Goal: Task Accomplishment & Management: Use online tool/utility

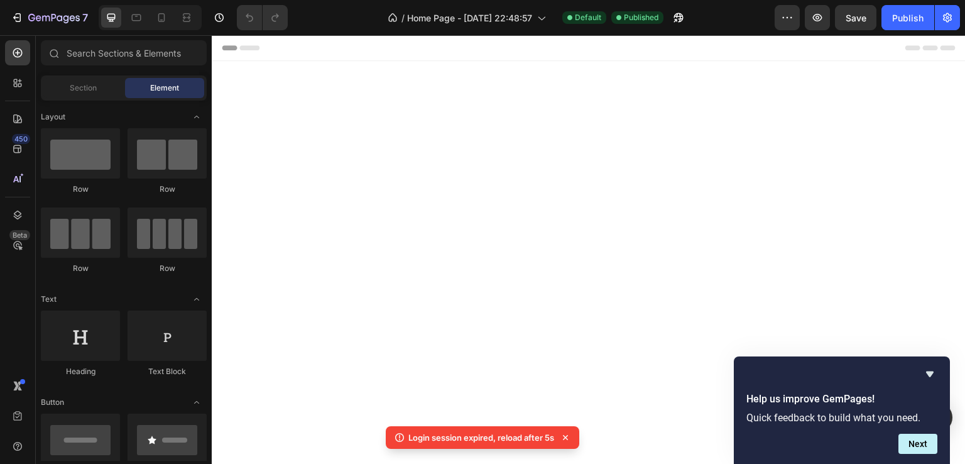
scroll to position [2136, 0]
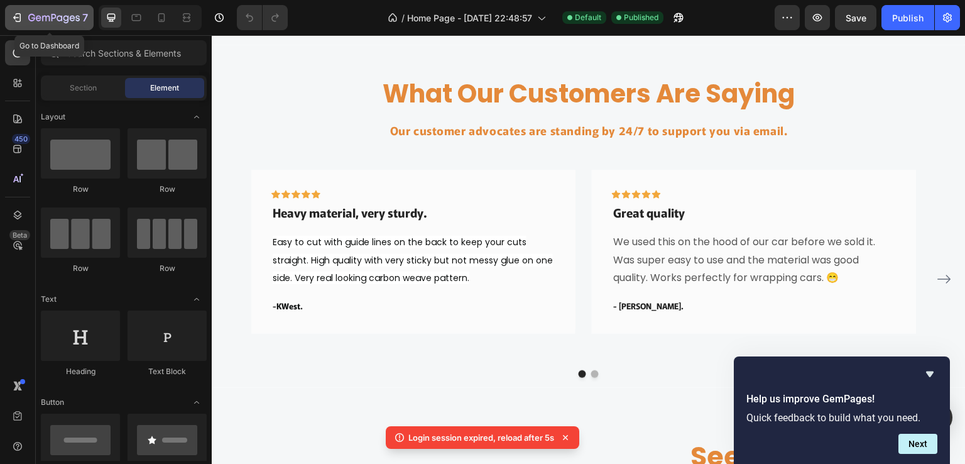
click at [33, 18] on icon "button" at bounding box center [54, 18] width 52 height 11
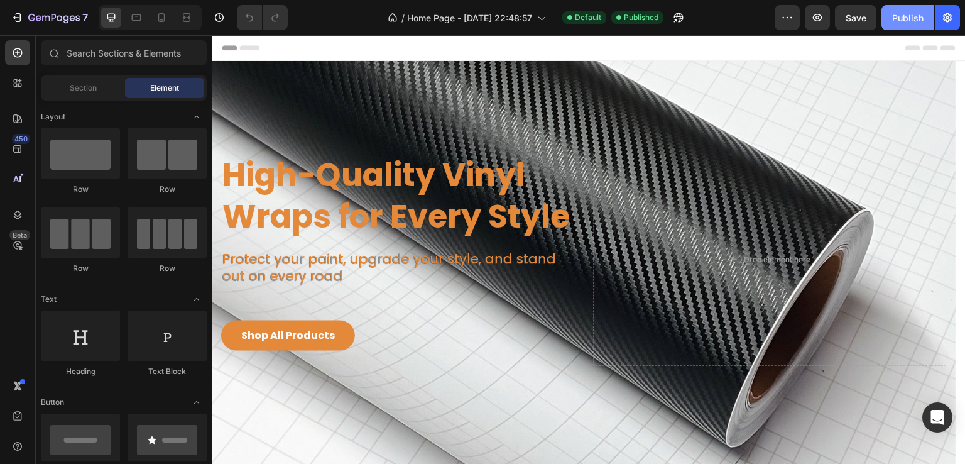
click at [909, 18] on div "Publish" at bounding box center [907, 17] width 31 height 13
click at [945, 18] on icon "button" at bounding box center [947, 17] width 13 height 13
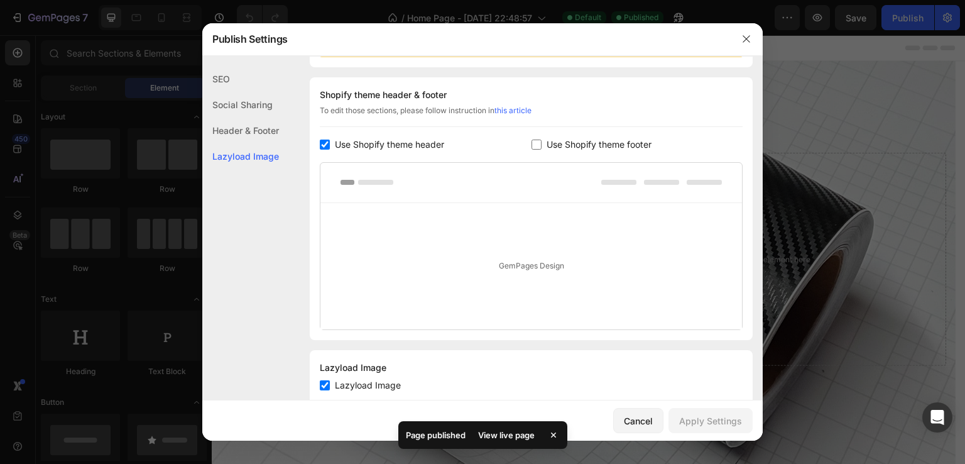
scroll to position [193, 0]
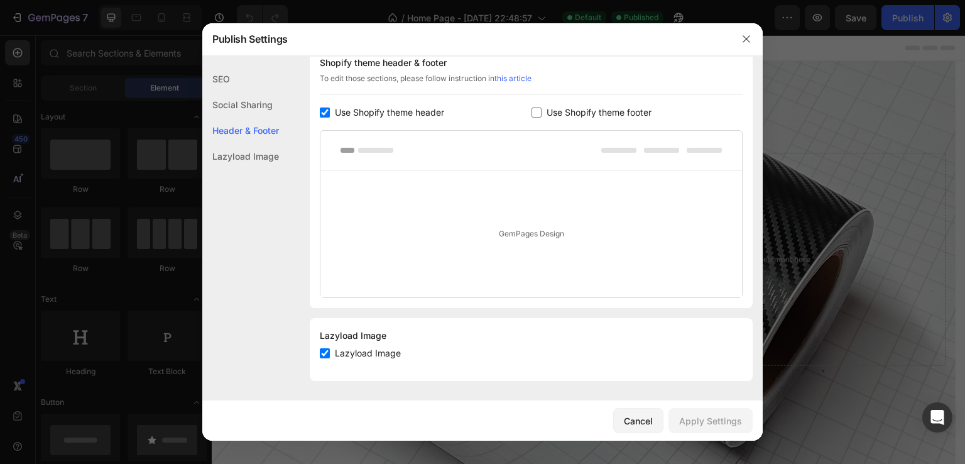
click at [248, 76] on div "SEO" at bounding box center [240, 79] width 77 height 26
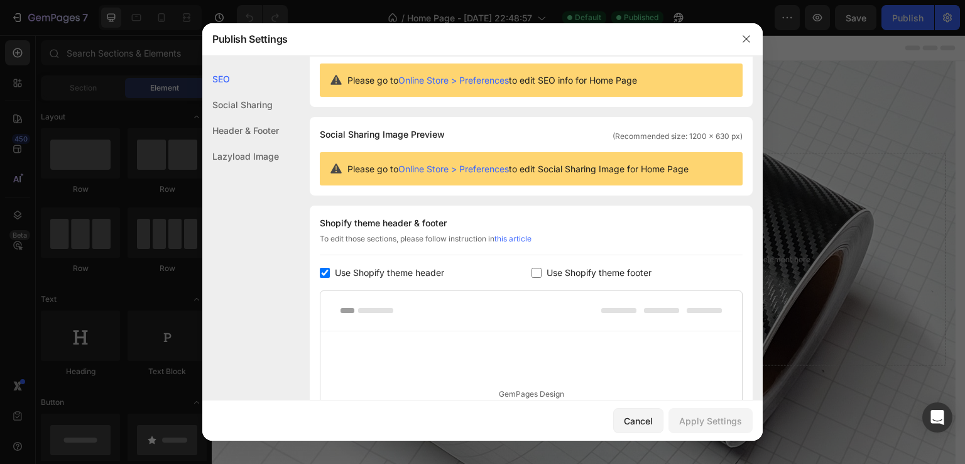
scroll to position [0, 0]
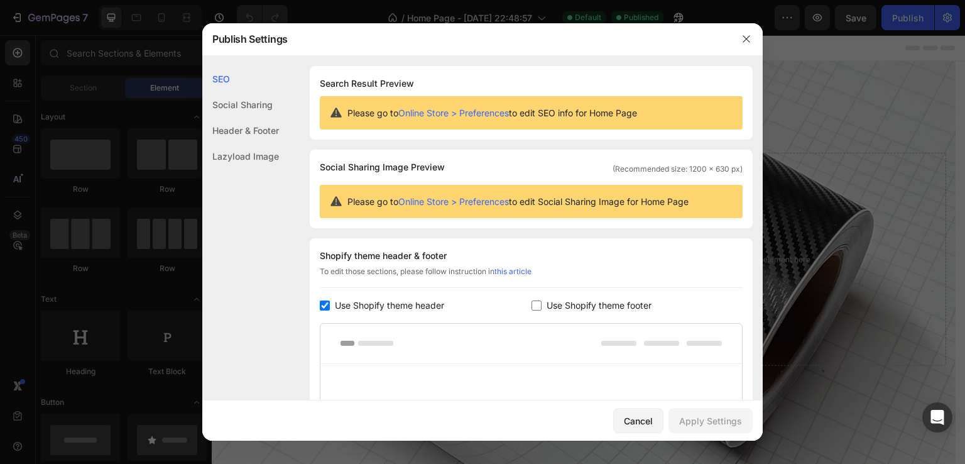
click at [251, 160] on div "Lazyload Image" at bounding box center [240, 156] width 77 height 26
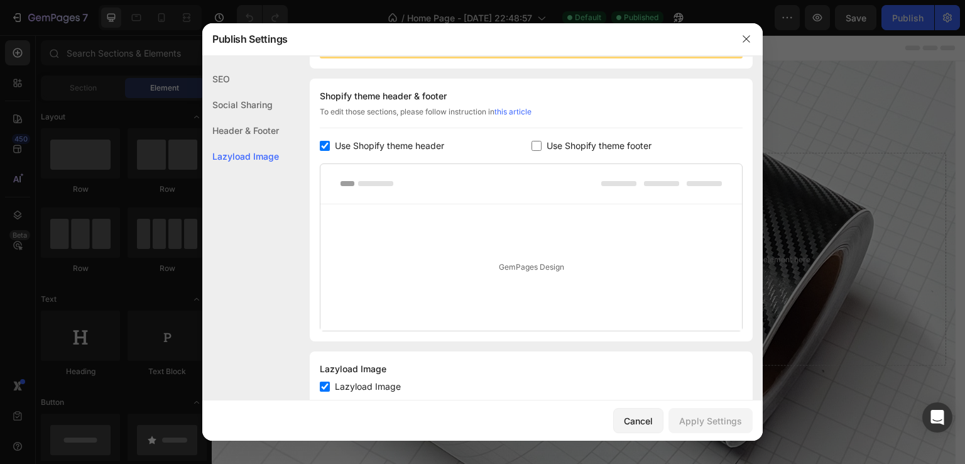
scroll to position [193, 0]
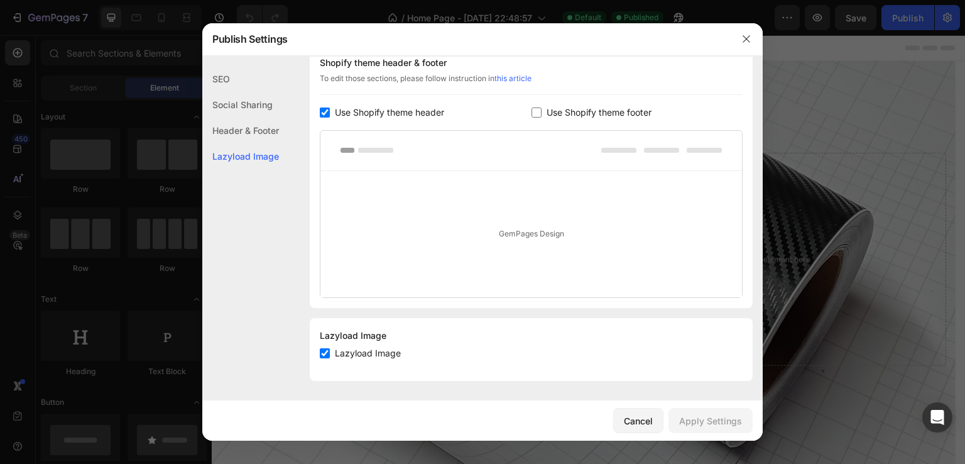
click at [250, 131] on div "Header & Footer" at bounding box center [240, 130] width 77 height 26
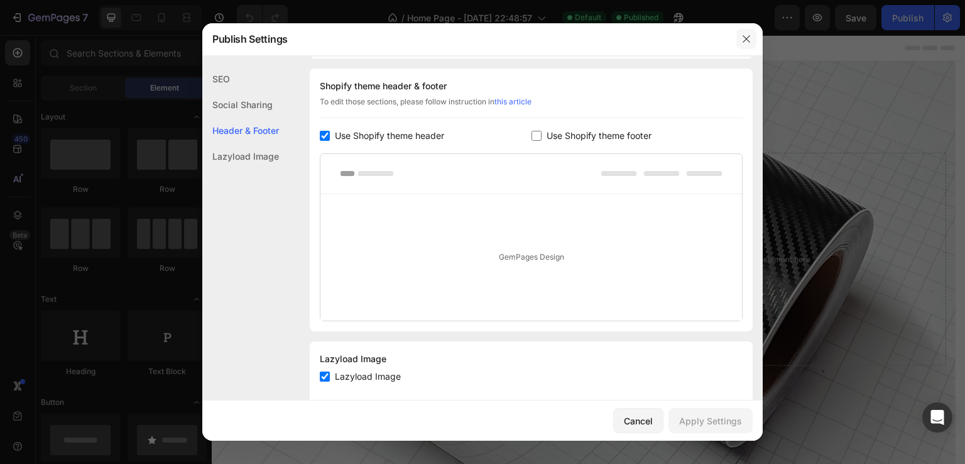
click at [747, 36] on icon "button" at bounding box center [746, 39] width 10 height 10
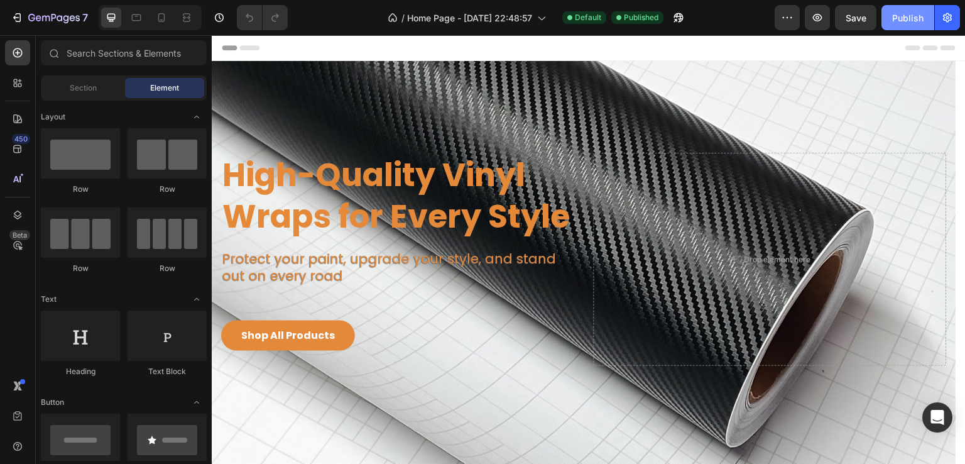
click at [908, 20] on div "Publish" at bounding box center [907, 17] width 31 height 13
click at [678, 16] on icon "button" at bounding box center [678, 17] width 9 height 9
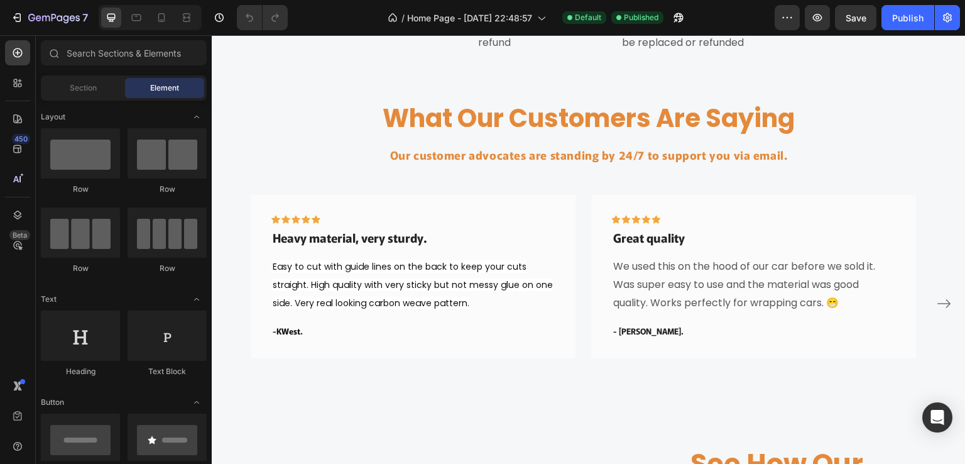
scroll to position [2010, 0]
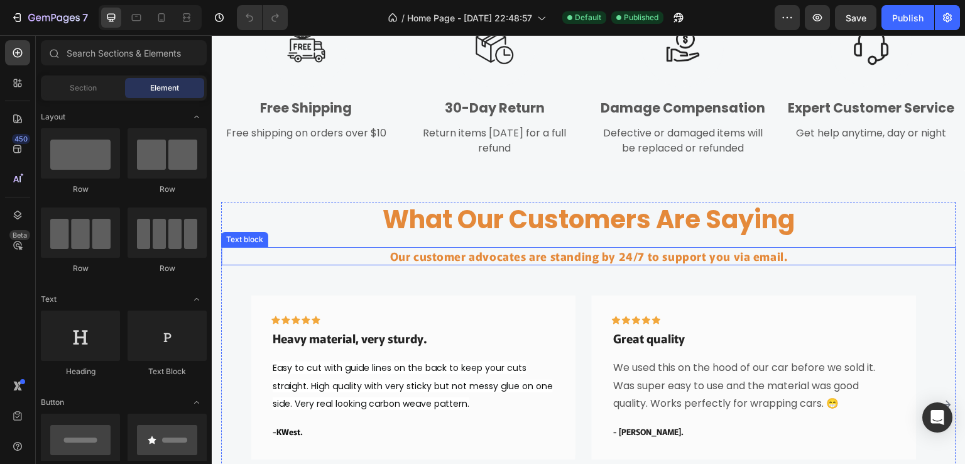
click at [496, 256] on p "Our customer advocates are standing by 24/7 to support you via email." at bounding box center [588, 256] width 732 height 16
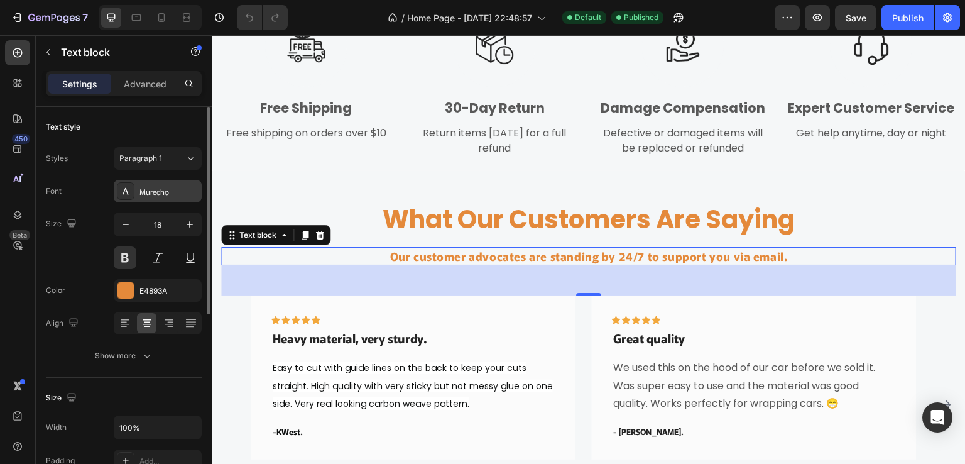
click at [156, 193] on div "Murecho" at bounding box center [168, 191] width 59 height 11
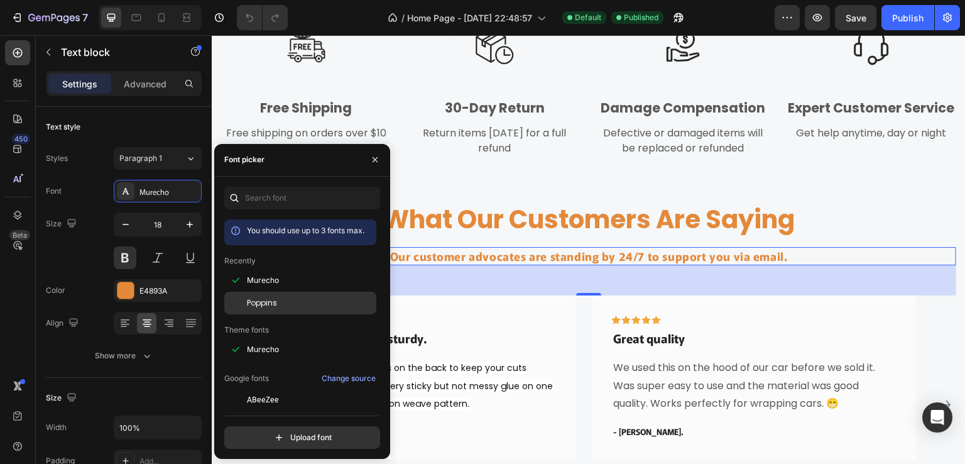
click at [256, 300] on span "Poppins" at bounding box center [262, 302] width 30 height 11
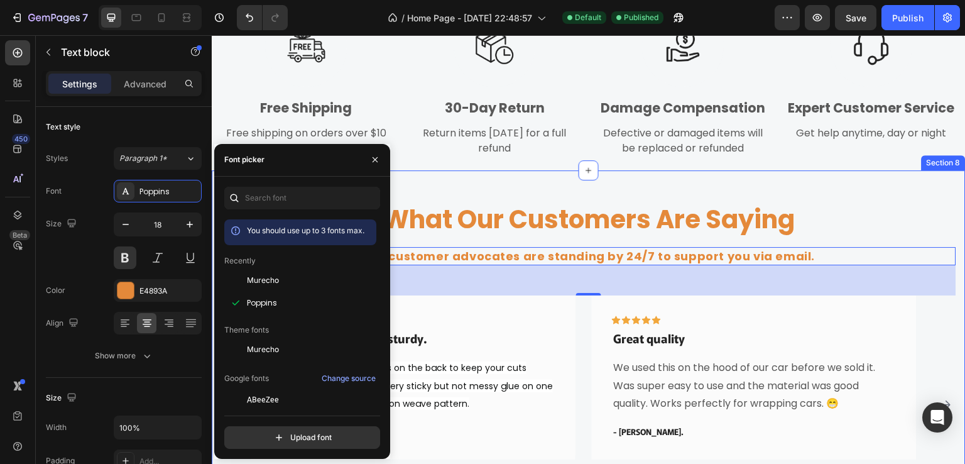
click at [493, 195] on div "What Our Customers Are Saying Heading Our customer advocates are standing by 24…" at bounding box center [589, 341] width 754 height 343
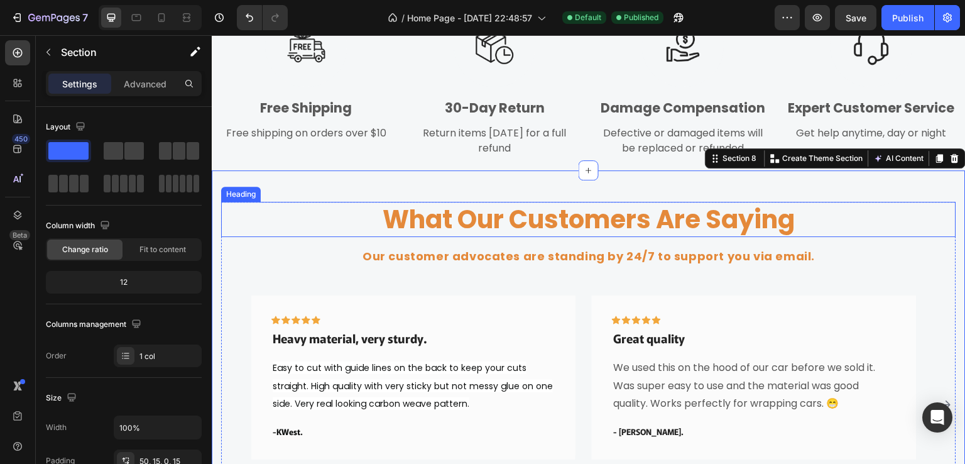
click at [445, 226] on p "What Our Customers Are Saying" at bounding box center [588, 219] width 732 height 33
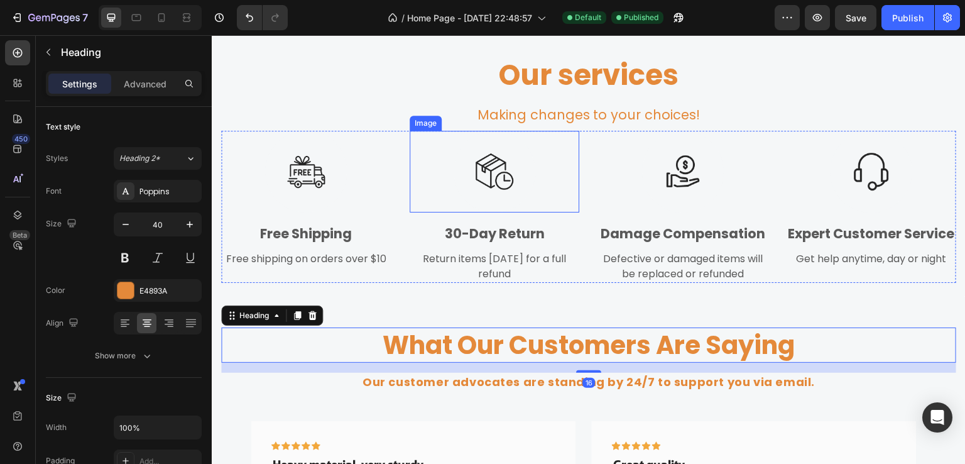
scroll to position [1759, 0]
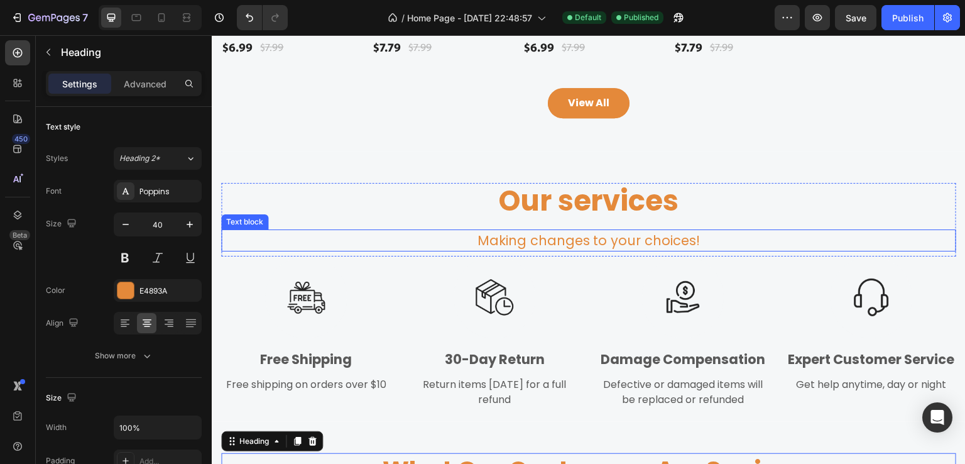
click at [504, 246] on p "Making changes to your choices!" at bounding box center [588, 241] width 732 height 20
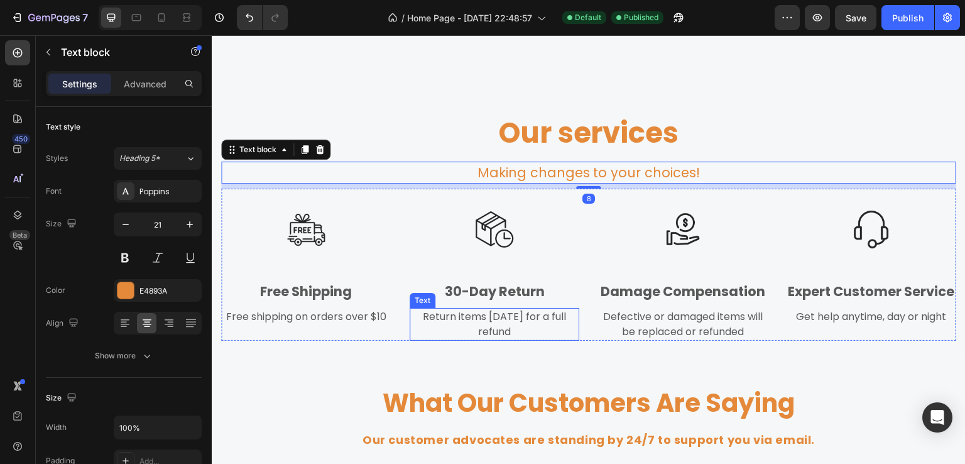
scroll to position [1884, 0]
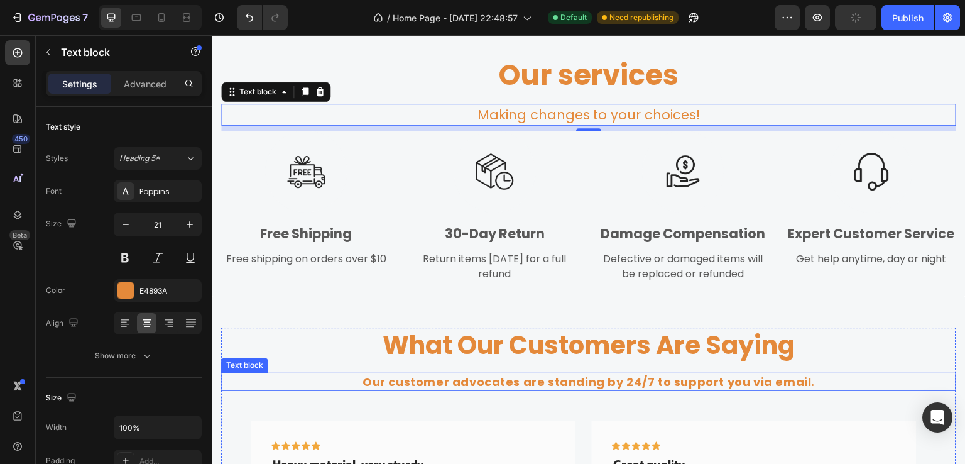
click at [470, 379] on p "Our customer advocates are standing by 24/7 to support you via email." at bounding box center [588, 382] width 732 height 16
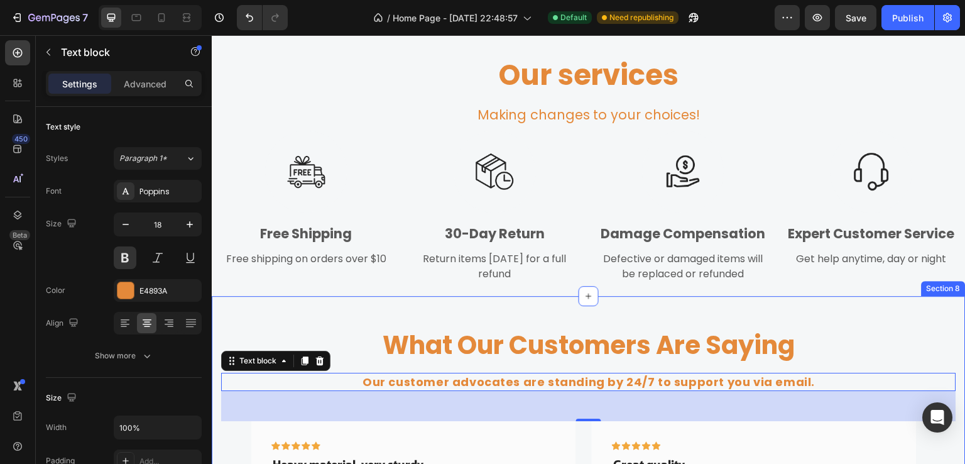
click at [506, 321] on div "What Our Customers Are Saying Heading Our customer advocates are standing by 24…" at bounding box center [589, 467] width 754 height 343
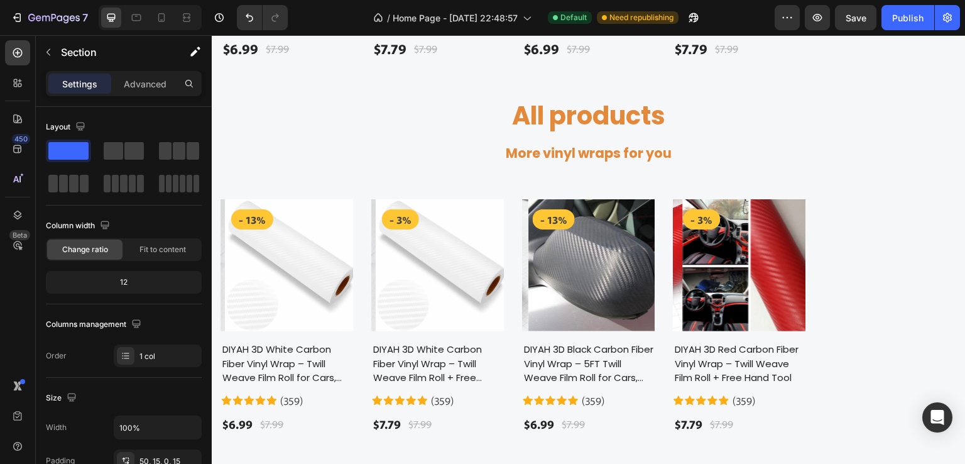
scroll to position [1256, 0]
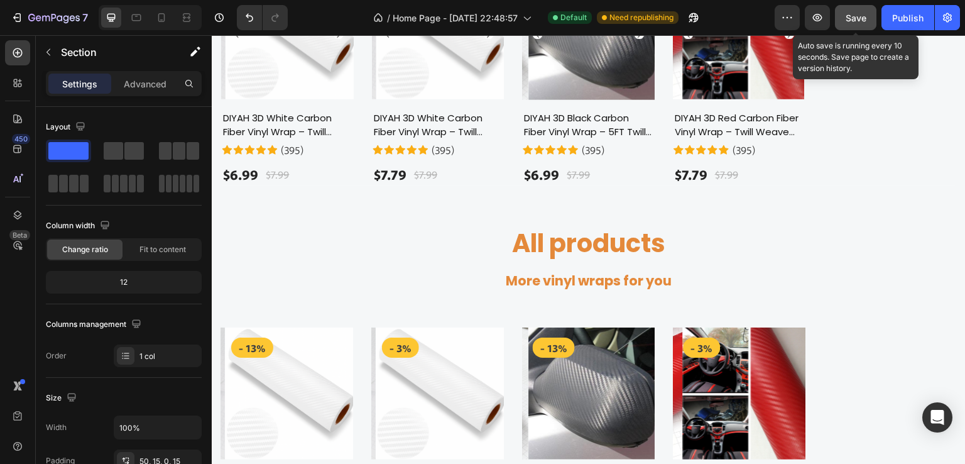
click at [855, 13] on span "Save" at bounding box center [855, 18] width 21 height 11
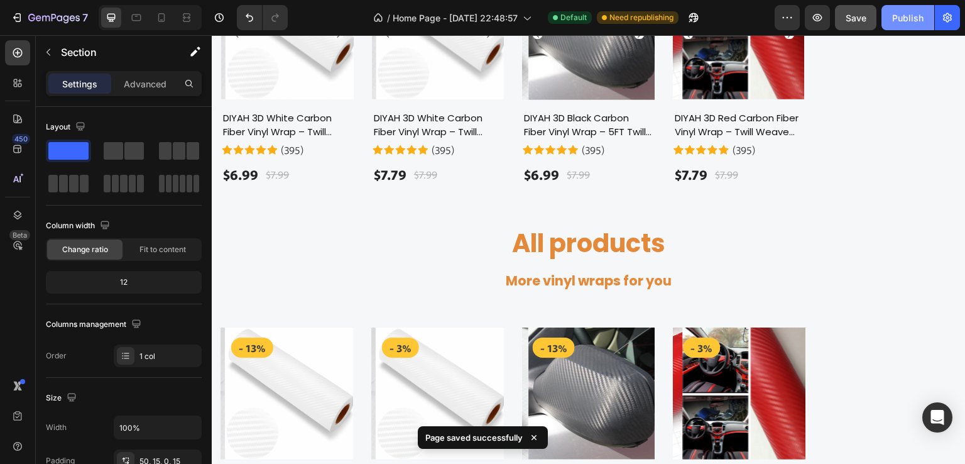
click at [902, 21] on div "Publish" at bounding box center [907, 17] width 31 height 13
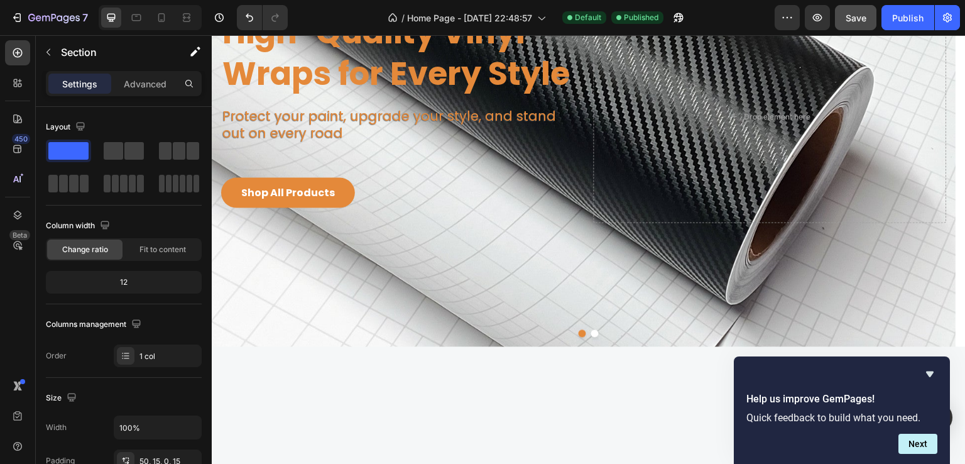
scroll to position [0, 0]
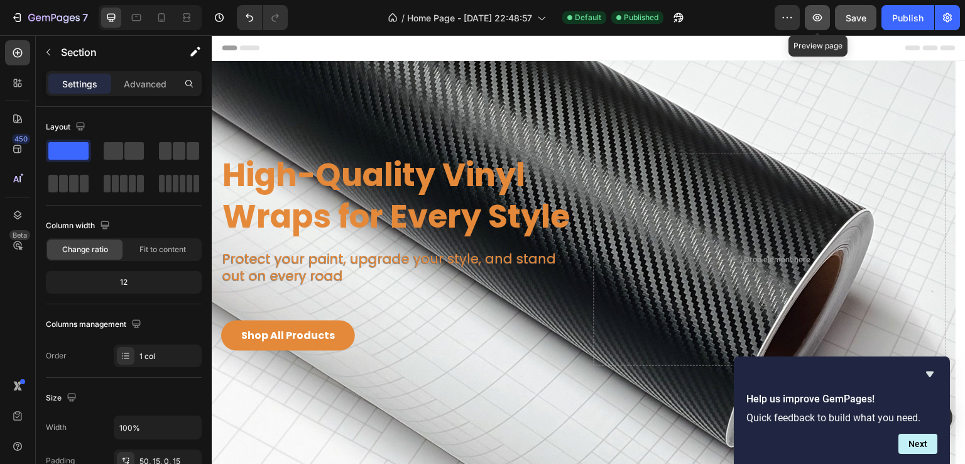
click at [817, 19] on icon "button" at bounding box center [817, 17] width 13 height 13
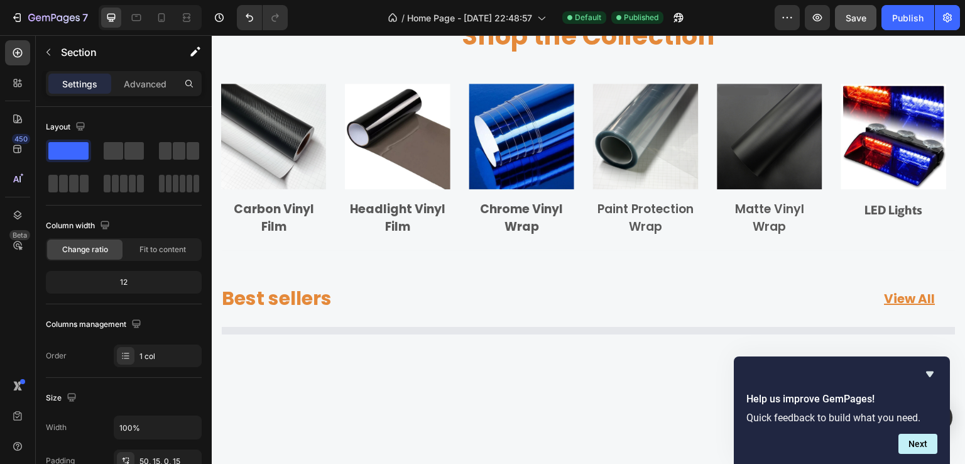
scroll to position [188, 0]
